Goal: Transaction & Acquisition: Purchase product/service

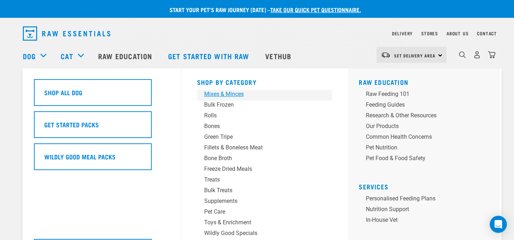
click at [234, 95] on div "Mixes & Minces" at bounding box center [259, 94] width 111 height 9
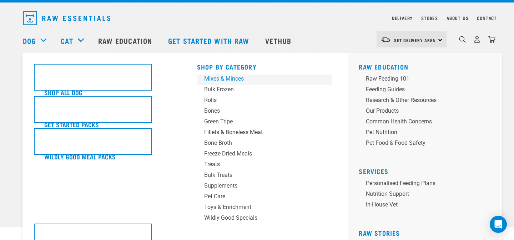
scroll to position [20, 0]
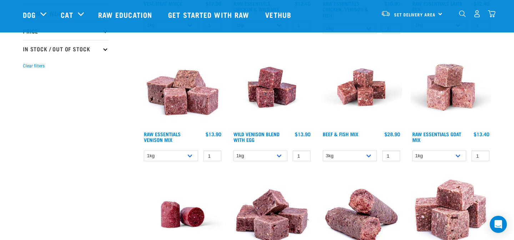
scroll to position [192, 0]
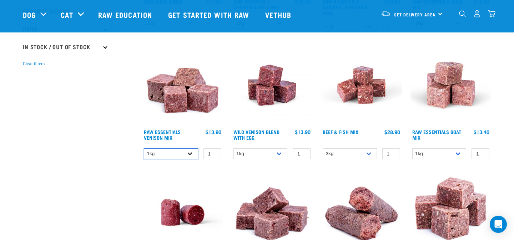
click at [168, 154] on select "1kg 3kg" at bounding box center [171, 153] width 54 height 11
select select "712"
type input "2"
click at [214, 152] on input "2" at bounding box center [212, 153] width 18 height 11
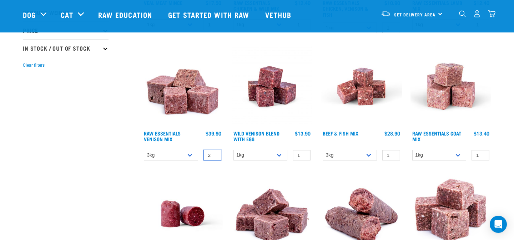
scroll to position [205, 0]
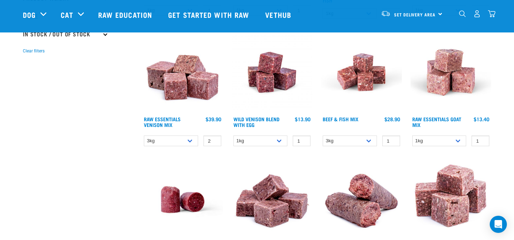
click at [188, 157] on div at bounding box center [183, 218] width 90 height 127
click at [179, 118] on link "Raw Essentials Venison Mix" at bounding box center [162, 122] width 37 height 8
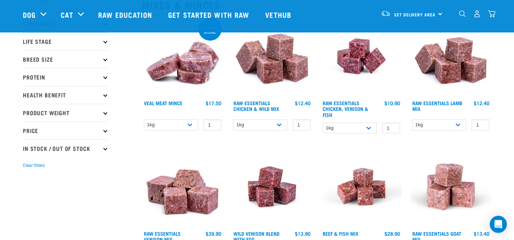
scroll to position [39, 0]
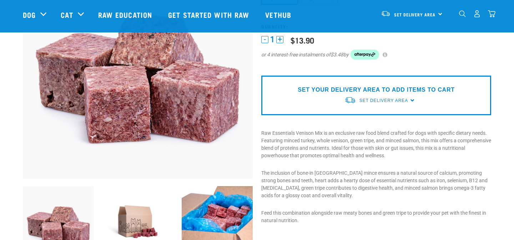
scroll to position [46, 0]
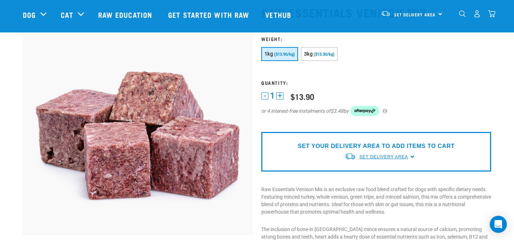
click at [381, 156] on span "Set Delivery Area" at bounding box center [383, 157] width 49 height 5
click at [368, 166] on div "[GEOGRAPHIC_DATA] [GEOGRAPHIC_DATA]" at bounding box center [379, 179] width 71 height 29
click at [369, 159] on span "Set Delivery Area" at bounding box center [383, 157] width 49 height 5
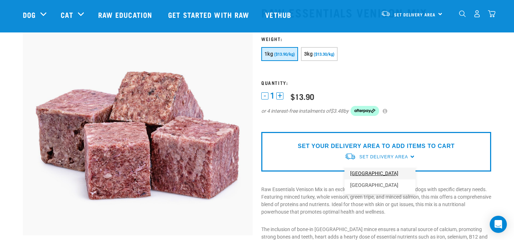
click at [367, 171] on link "[GEOGRAPHIC_DATA]" at bounding box center [379, 174] width 71 height 12
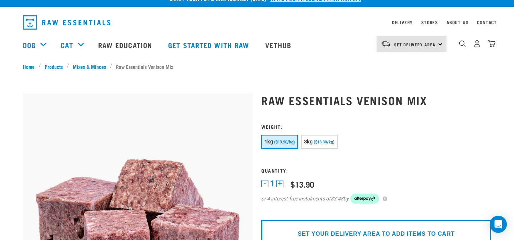
scroll to position [0, 0]
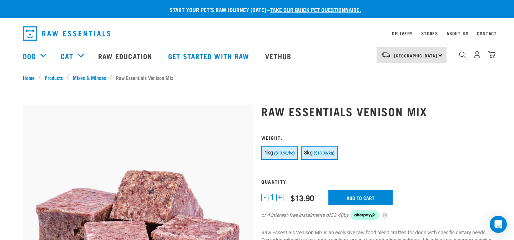
click at [324, 151] on button "3kg ($13.30/kg)" at bounding box center [319, 153] width 37 height 14
click at [280, 199] on button "+" at bounding box center [279, 197] width 7 height 7
click at [355, 201] on input "Add to cart" at bounding box center [360, 197] width 64 height 15
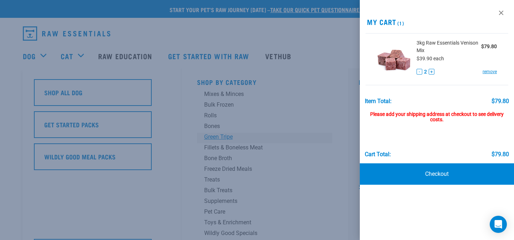
click at [226, 133] on div at bounding box center [257, 120] width 514 height 240
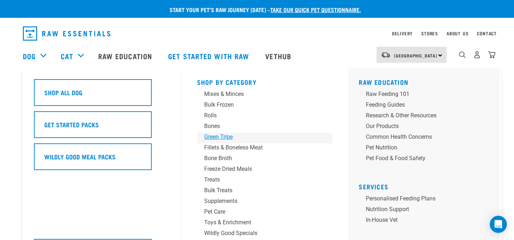
click at [222, 135] on div "Green Tripe" at bounding box center [259, 137] width 111 height 9
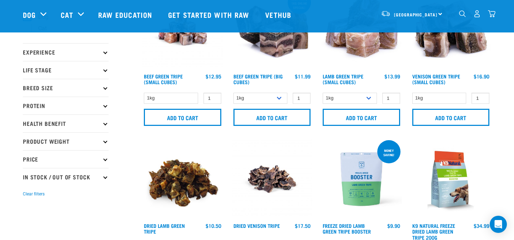
scroll to position [63, 0]
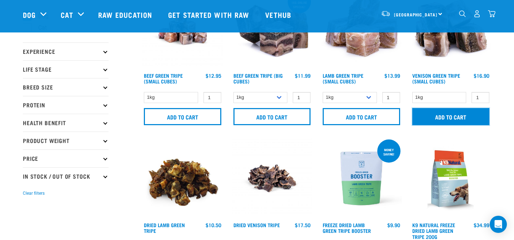
click at [462, 121] on input "Add to cart" at bounding box center [450, 116] width 77 height 17
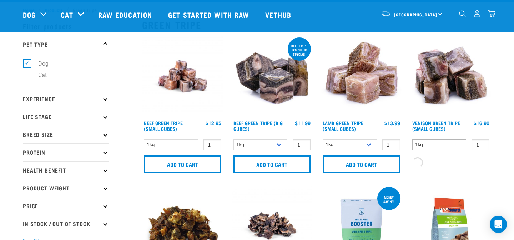
scroll to position [0, 0]
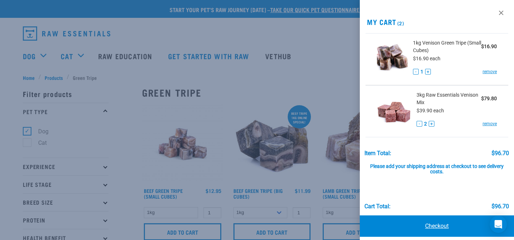
click at [425, 227] on link "Checkout" at bounding box center [437, 226] width 154 height 21
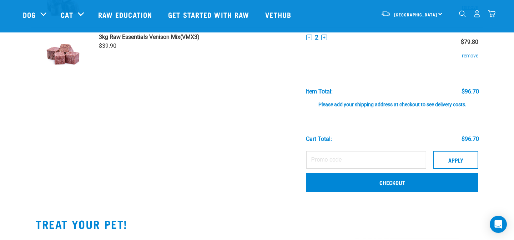
scroll to position [77, 0]
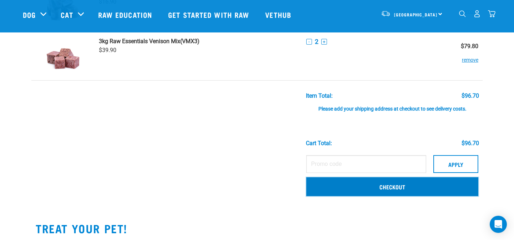
click at [341, 185] on link "Checkout" at bounding box center [392, 186] width 172 height 19
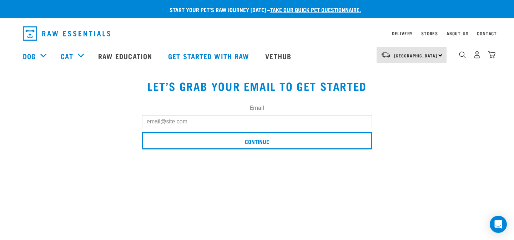
click at [285, 127] on input "Email" at bounding box center [257, 121] width 230 height 13
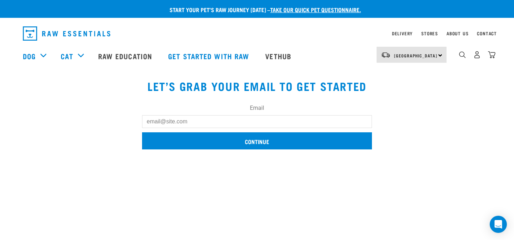
type input "fran.logan@live.com"
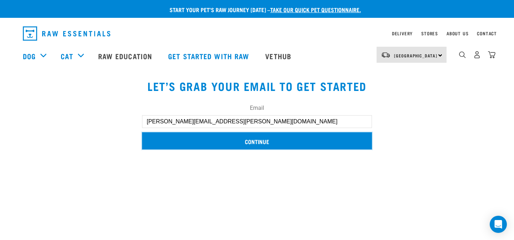
click at [209, 141] on input "Continue" at bounding box center [257, 140] width 230 height 17
click at [259, 142] on input "Continue" at bounding box center [257, 140] width 230 height 17
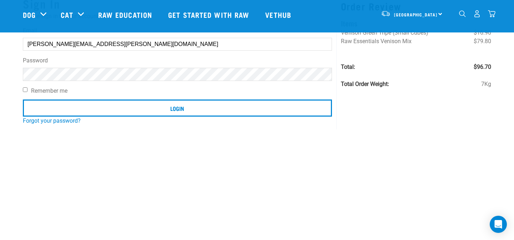
scroll to position [62, 0]
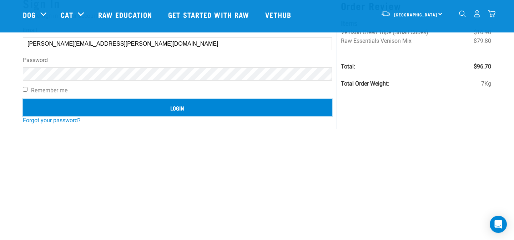
click at [151, 107] on input "Login" at bounding box center [177, 107] width 309 height 17
click at [175, 106] on input "Login" at bounding box center [177, 107] width 309 height 17
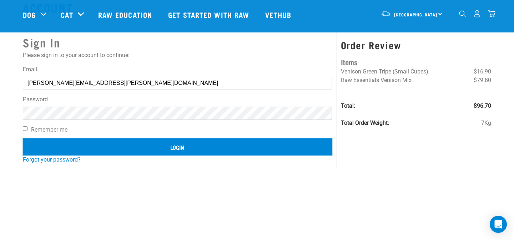
scroll to position [30, 0]
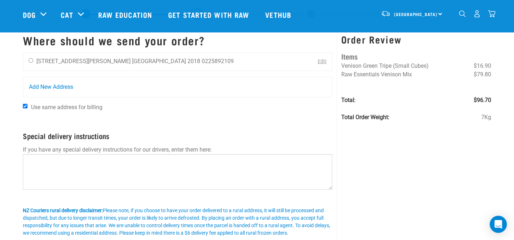
scroll to position [22, 0]
click at [69, 111] on label "Use same address for billing" at bounding box center [177, 107] width 309 height 9
click at [27, 108] on input "Use same address for billing" at bounding box center [25, 106] width 5 height 5
checkbox input "false"
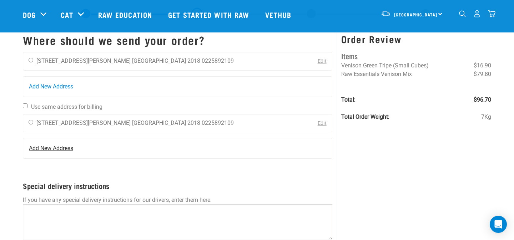
click at [59, 151] on span "Add New Address" at bounding box center [51, 148] width 44 height 9
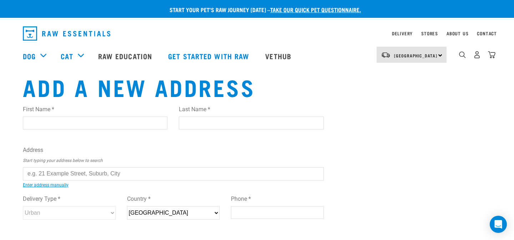
click at [113, 122] on input "First Name *" at bounding box center [95, 123] width 145 height 13
type input "Francesca"
type input "Logan"
type input "[STREET_ADDRESS]"
type input "Auckland"
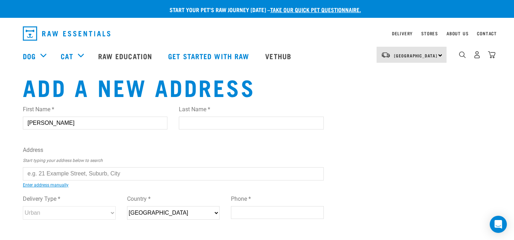
type input "1022"
type input "0225892109"
click at [98, 173] on input "text" at bounding box center [173, 173] width 301 height 13
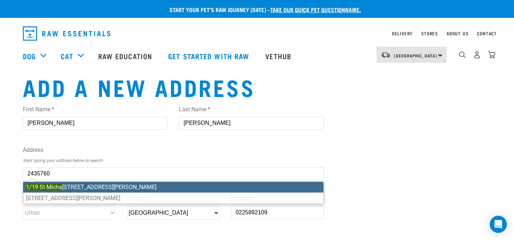
click at [104, 185] on ul "1/19 St Micha els Avenue, Point Chevalier, Auckland 1022 19A Michael Street, Ku…" at bounding box center [173, 193] width 301 height 22
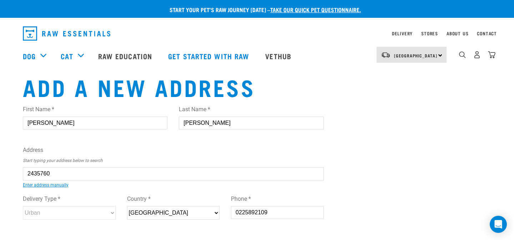
type input "1/19 St Michaels Avenue, Point Chevalier, Auckland 1022"
type input "Point Chevalier"
select select "AUK"
select select "Urban"
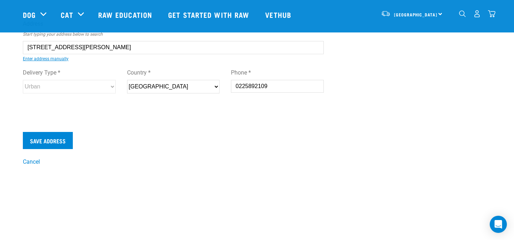
scroll to position [76, 0]
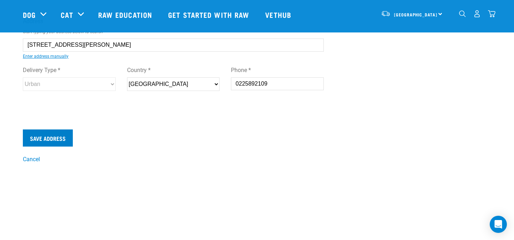
type input "1/19 St Michaels Avenue, Point Chevalier, Auckland 1022"
click at [47, 141] on input "Save Address" at bounding box center [48, 138] width 50 height 17
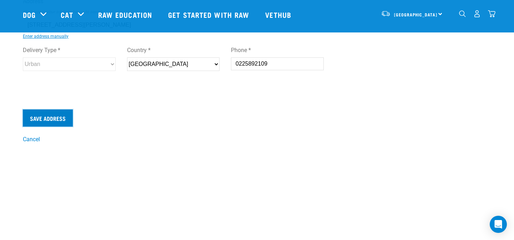
scroll to position [100, 0]
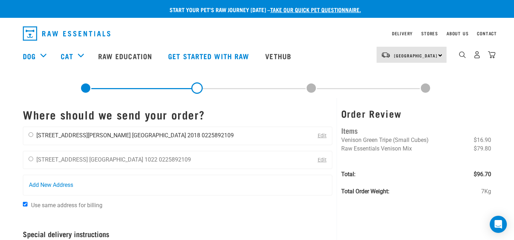
click at [47, 134] on li "[STREET_ADDRESS][PERSON_NAME]" at bounding box center [83, 135] width 94 height 7
click at [30, 133] on input "radio" at bounding box center [31, 134] width 5 height 5
radio input "true"
click at [25, 205] on input "Use same address for billing" at bounding box center [25, 204] width 5 height 5
checkbox input "false"
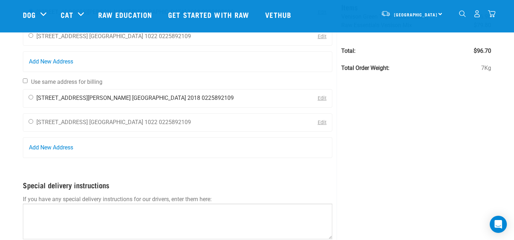
scroll to position [72, 0]
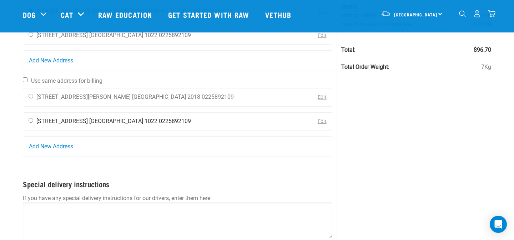
click at [29, 119] on input "radio" at bounding box center [31, 120] width 5 height 5
radio input "true"
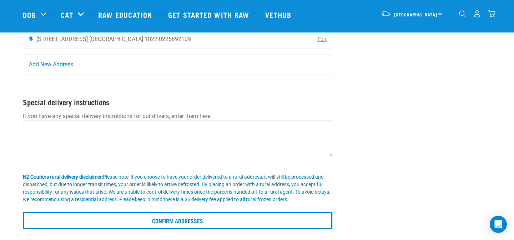
scroll to position [211, 0]
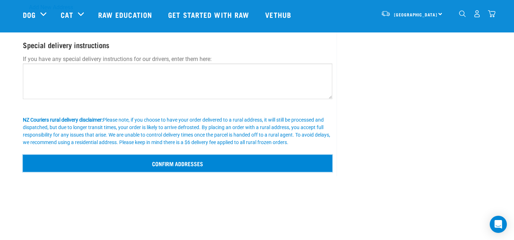
click at [109, 164] on input "Confirm addresses" at bounding box center [177, 163] width 309 height 17
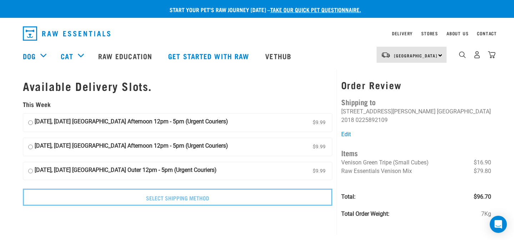
click at [146, 123] on strong "[DATE], [DATE] [GEOGRAPHIC_DATA] Afternoon 12pm - 5pm (Urgent Couriers)" at bounding box center [131, 122] width 193 height 11
click at [33, 123] on input "[DATE], [DATE] [GEOGRAPHIC_DATA] Afternoon 12pm - 5pm (Urgent Couriers) $9.99" at bounding box center [30, 122] width 5 height 11
radio input "true"
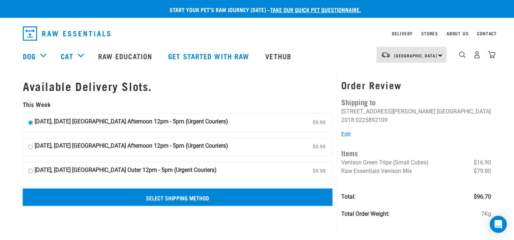
click at [160, 198] on input "Select Shipping Method" at bounding box center [177, 197] width 309 height 17
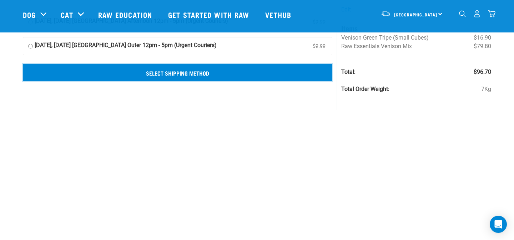
scroll to position [73, 0]
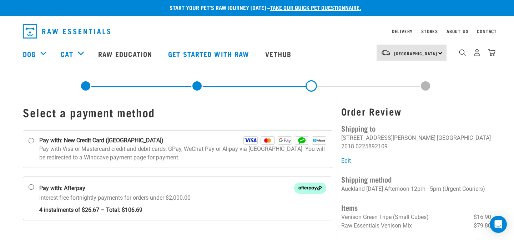
scroll to position [1, 0]
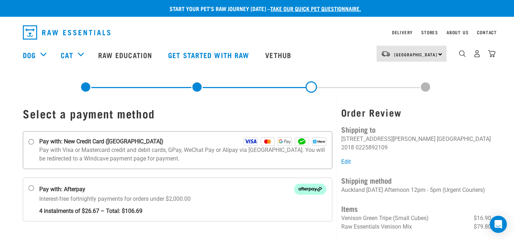
click at [70, 143] on strong "Pay with: New Credit Card ([GEOGRAPHIC_DATA])" at bounding box center [101, 141] width 124 height 9
click at [34, 143] on input "Pay with: New Credit Card ([GEOGRAPHIC_DATA])" at bounding box center [32, 142] width 6 height 6
radio input "true"
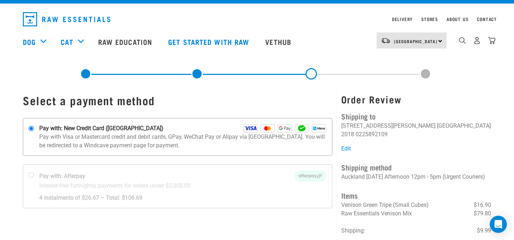
scroll to position [25, 0]
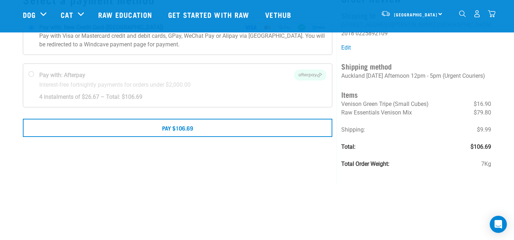
scroll to position [68, 0]
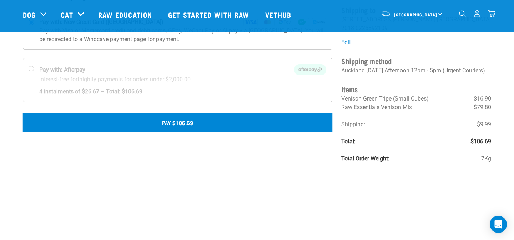
click at [219, 122] on button "Pay $106.69" at bounding box center [177, 122] width 309 height 18
